Goal: Complete application form

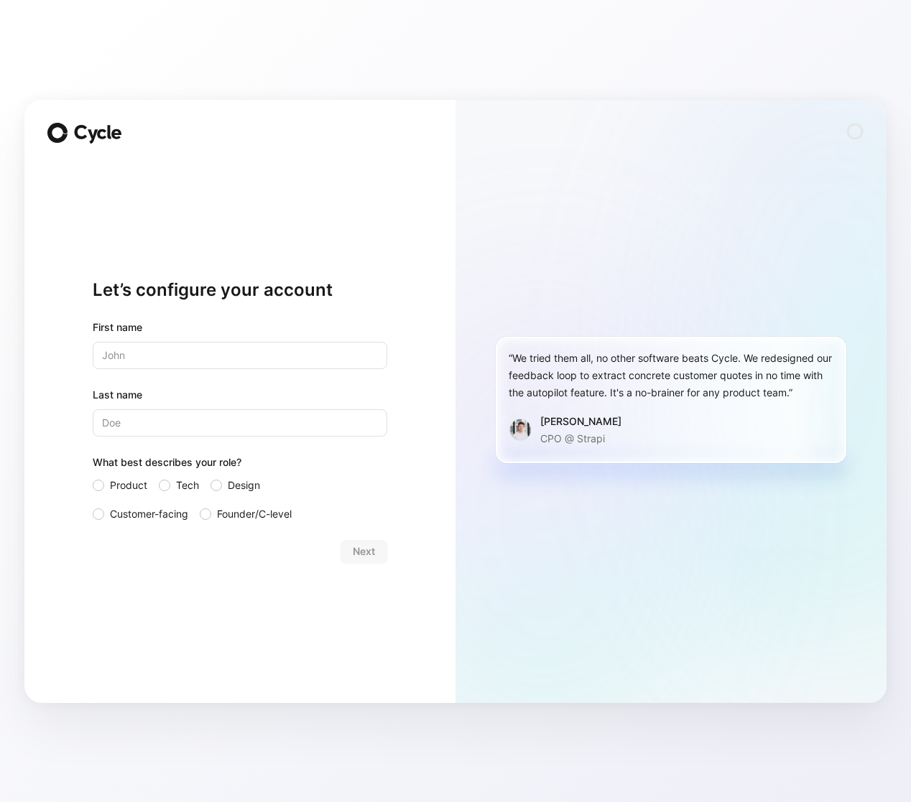
click at [499, 238] on div "“We tried them all, no other software beats Cycle. We redesigned our feedback l…" at bounding box center [670, 401] width 431 height 603
click at [250, 353] on input "text" at bounding box center [240, 355] width 294 height 27
type input "[PERSON_NAME]"
type input "Price"
click at [42, 350] on div "Let’s configure your account First name [PERSON_NAME] Last name Price What best…" at bounding box center [239, 401] width 431 height 603
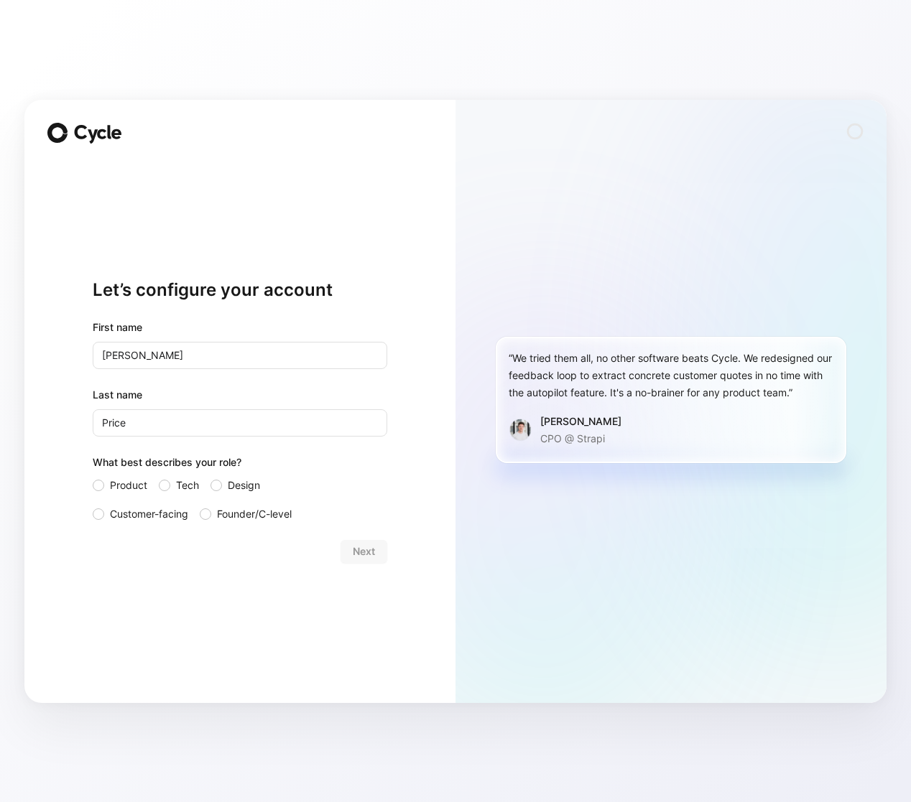
click at [85, 524] on div "Let’s configure your account First name [PERSON_NAME] Last name Price What best…" at bounding box center [239, 401] width 431 height 603
click at [93, 516] on div at bounding box center [98, 513] width 11 height 11
click at [93, 506] on input "Customer-facing" at bounding box center [93, 506] width 0 height 0
drag, startPoint x: 364, startPoint y: 547, endPoint x: 357, endPoint y: 549, distance: 7.3
click at [364, 547] on span "Next" at bounding box center [364, 551] width 22 height 17
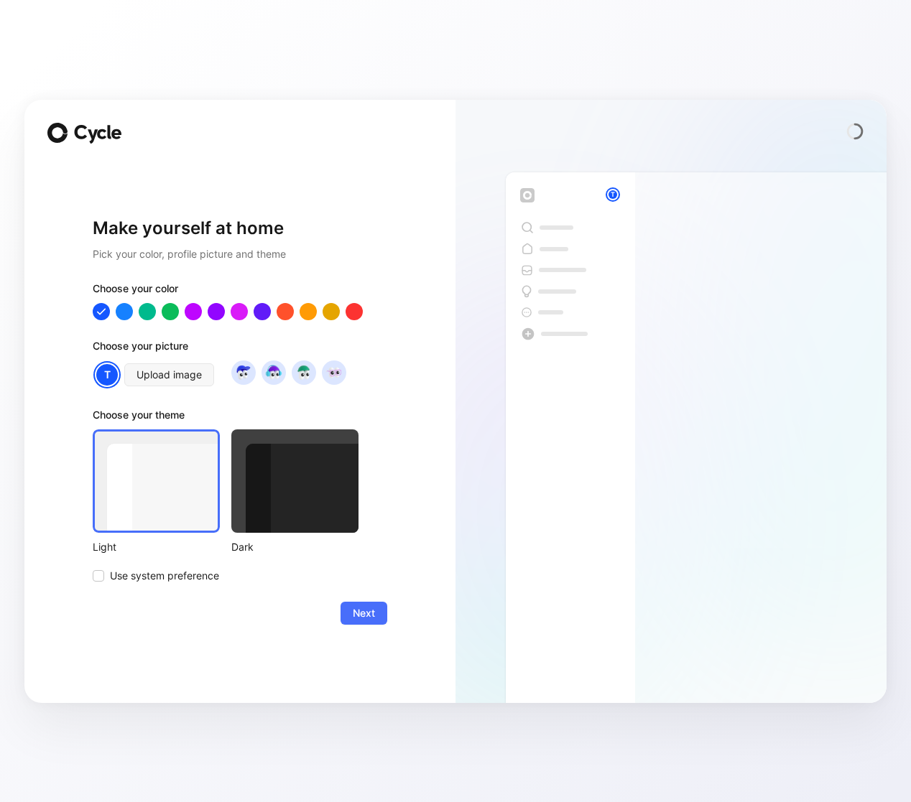
drag, startPoint x: 295, startPoint y: 492, endPoint x: 322, endPoint y: 554, distance: 67.2
click at [295, 492] on div at bounding box center [294, 480] width 127 height 103
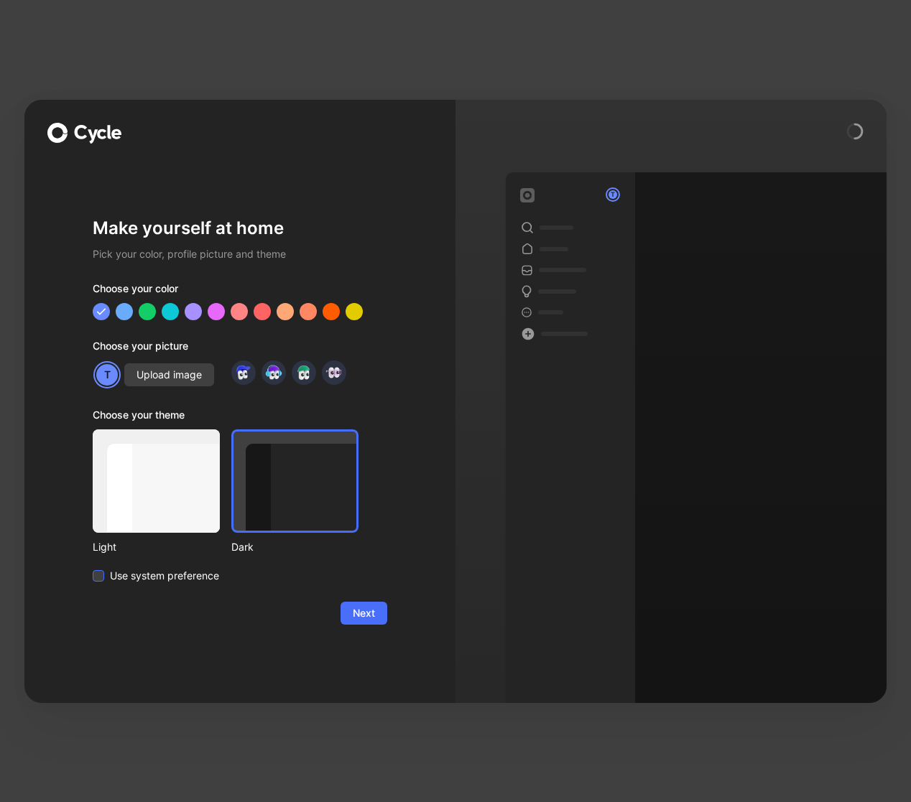
drag, startPoint x: 101, startPoint y: 570, endPoint x: 116, endPoint y: 583, distance: 20.4
click at [101, 570] on div at bounding box center [98, 575] width 11 height 11
click at [93, 567] on input "Use system preference" at bounding box center [93, 567] width 0 height 0
click at [192, 381] on span "Upload image" at bounding box center [168, 374] width 65 height 17
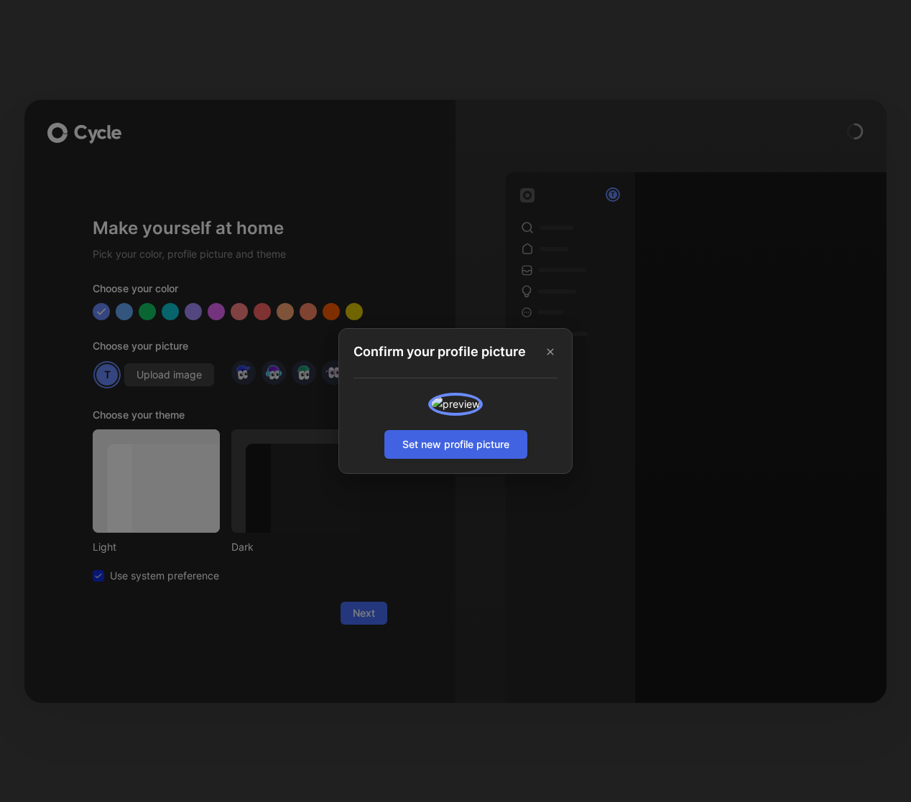
click at [501, 453] on span "Set new profile picture" at bounding box center [455, 444] width 107 height 17
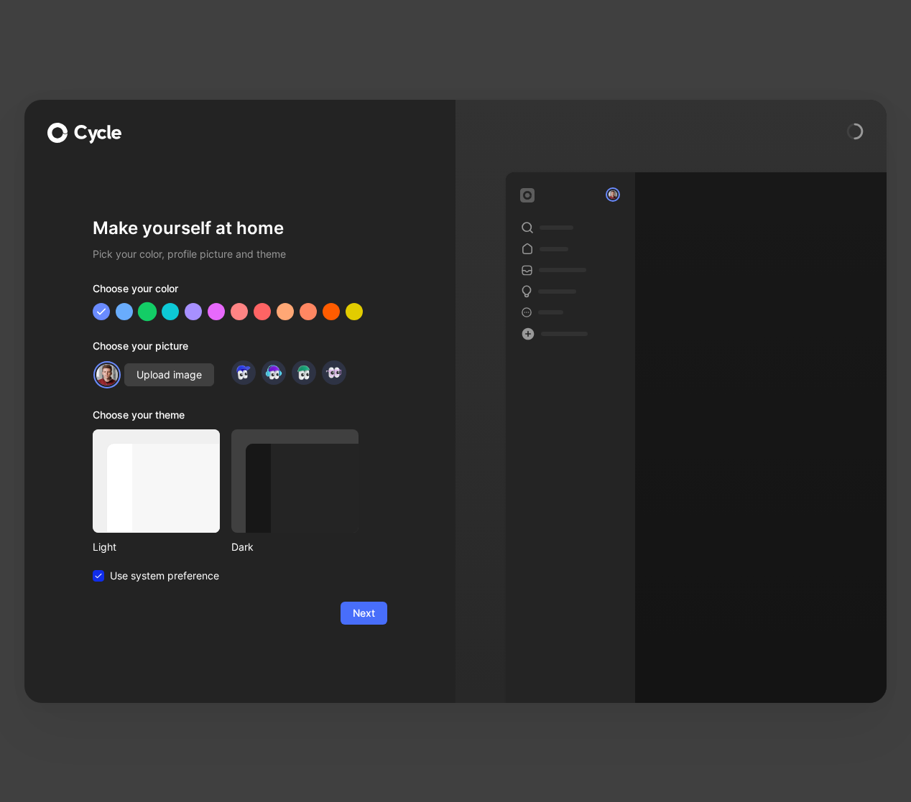
click at [140, 312] on div at bounding box center [147, 311] width 19 height 19
click at [362, 616] on span "Next" at bounding box center [364, 613] width 22 height 17
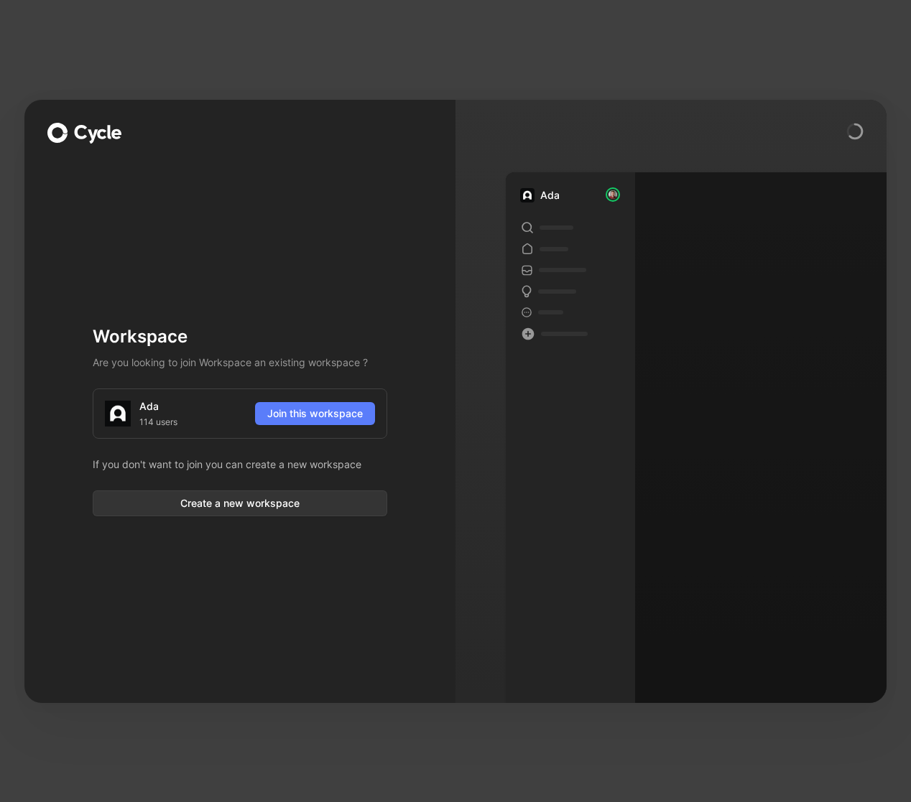
click at [320, 413] on span "Join this workspace" at bounding box center [315, 413] width 96 height 17
